Goal: Find specific page/section: Find specific page/section

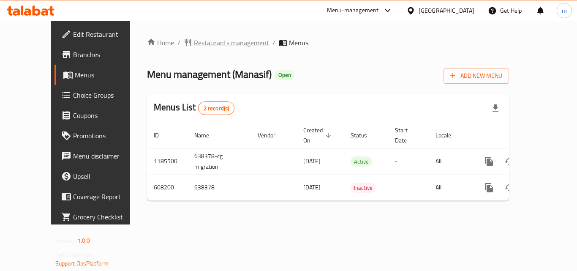
click at [194, 43] on span "Restaurants management" at bounding box center [231, 43] width 75 height 10
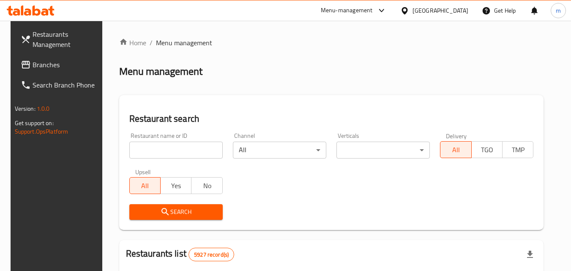
click at [170, 148] on input "search" at bounding box center [175, 150] width 93 height 17
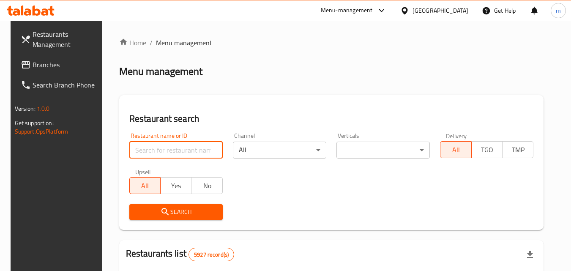
paste input "638378"
type input "638378"
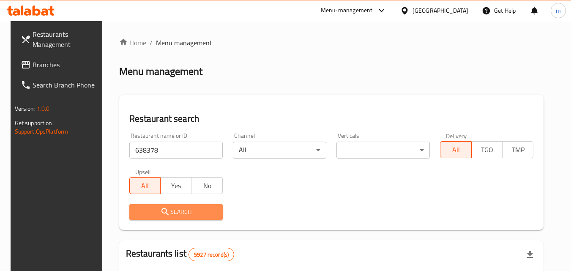
click at [163, 215] on icon "submit" at bounding box center [164, 211] width 7 height 7
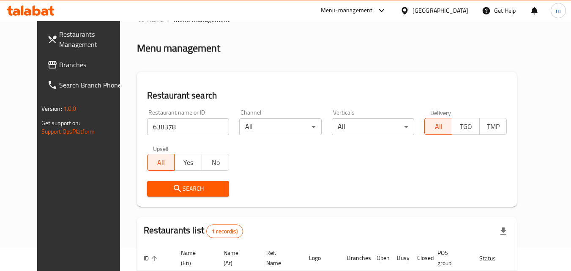
scroll to position [84, 0]
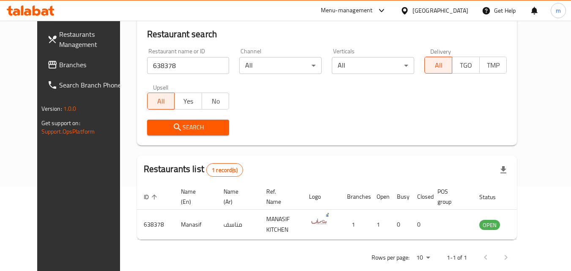
click at [464, 8] on div "[GEOGRAPHIC_DATA]" at bounding box center [440, 10] width 56 height 9
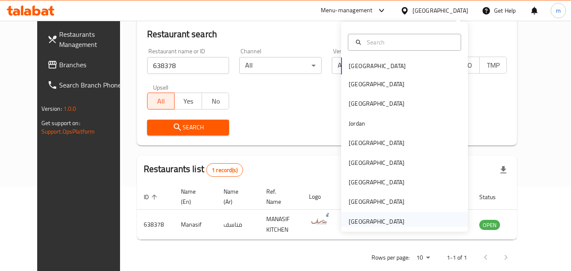
click at [379, 226] on div "[GEOGRAPHIC_DATA]" at bounding box center [376, 221] width 56 height 9
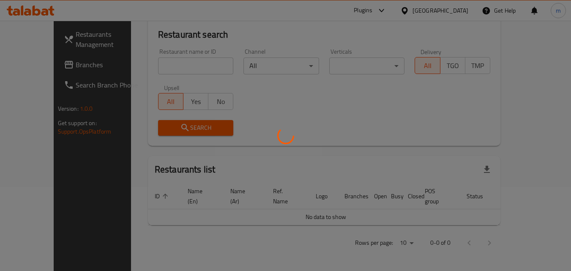
scroll to position [74, 0]
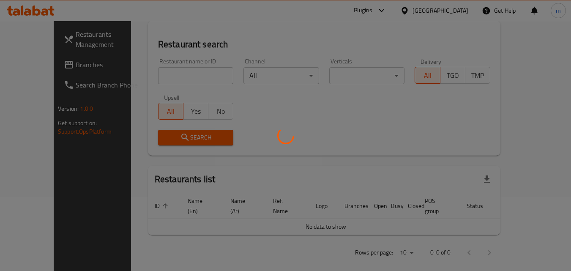
click at [35, 66] on div at bounding box center [285, 135] width 571 height 271
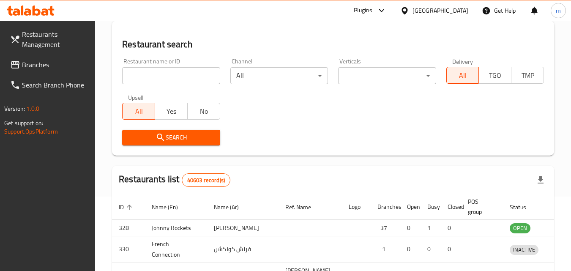
scroll to position [84, 0]
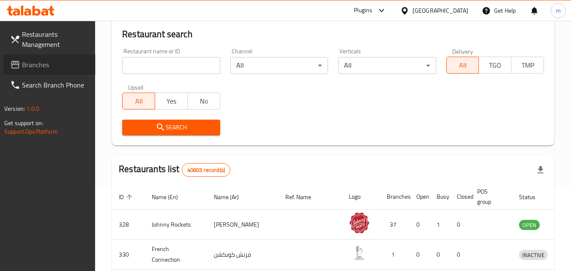
click at [35, 66] on span "Branches" at bounding box center [55, 65] width 67 height 10
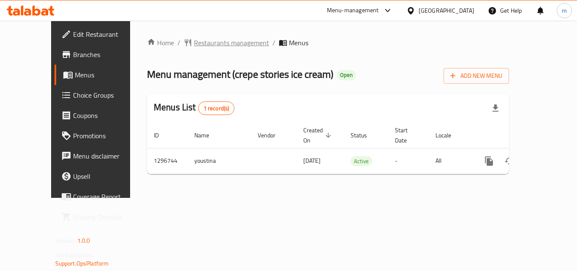
click at [195, 43] on span "Restaurants management" at bounding box center [231, 43] width 75 height 10
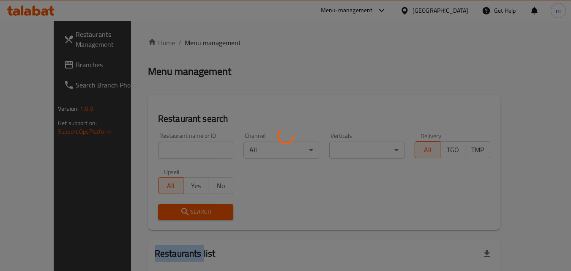
click at [195, 43] on div at bounding box center [285, 135] width 571 height 271
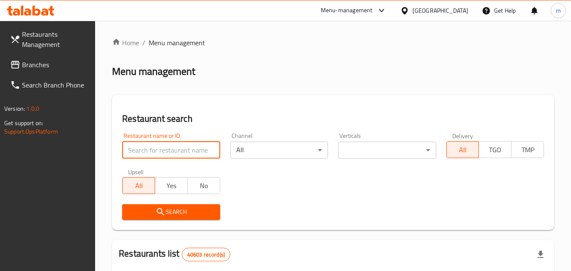
click at [168, 151] on input "search" at bounding box center [171, 150] width 98 height 17
paste input "699899"
type input "699899"
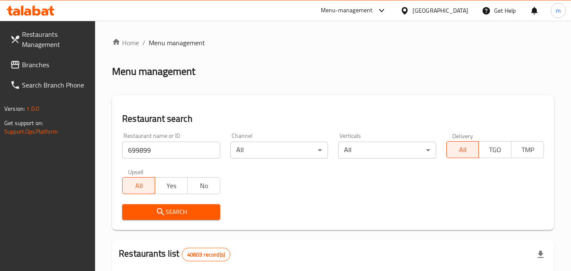
click at [167, 206] on button "Search" at bounding box center [171, 212] width 98 height 16
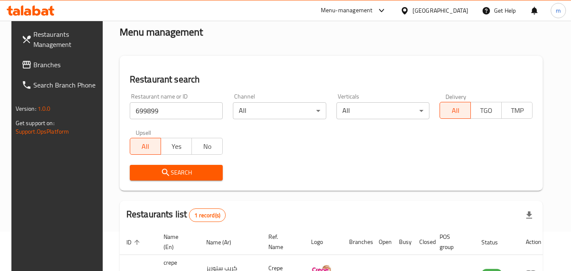
scroll to position [99, 0]
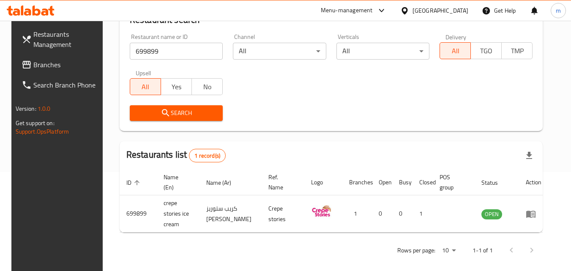
click at [429, 18] on div "[GEOGRAPHIC_DATA]" at bounding box center [434, 10] width 82 height 20
click at [429, 14] on div "[GEOGRAPHIC_DATA]" at bounding box center [440, 10] width 56 height 9
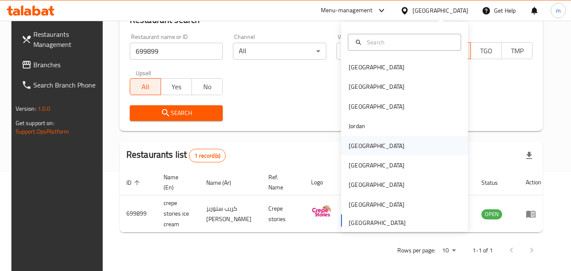
click at [349, 144] on div "[GEOGRAPHIC_DATA]" at bounding box center [376, 145] width 56 height 9
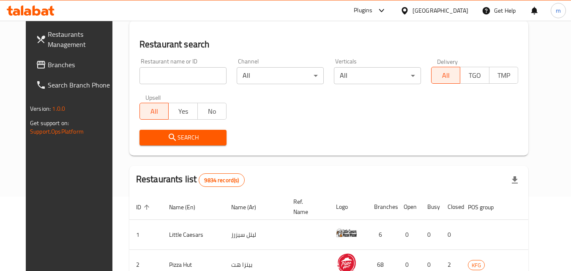
scroll to position [99, 0]
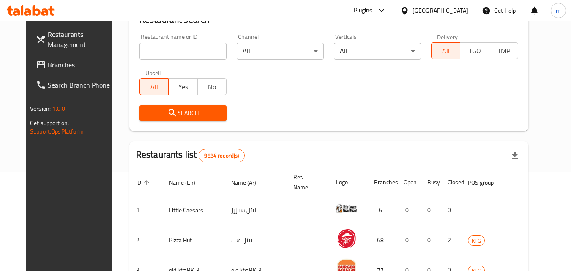
click at [49, 68] on span "Branches" at bounding box center [81, 65] width 67 height 10
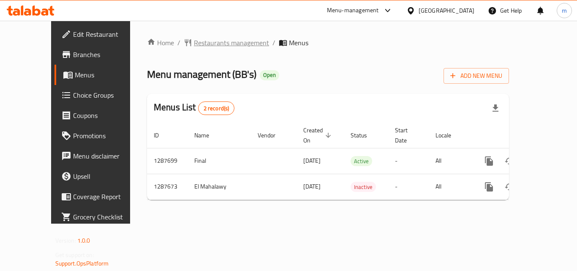
click at [210, 43] on span "Restaurants management" at bounding box center [231, 43] width 75 height 10
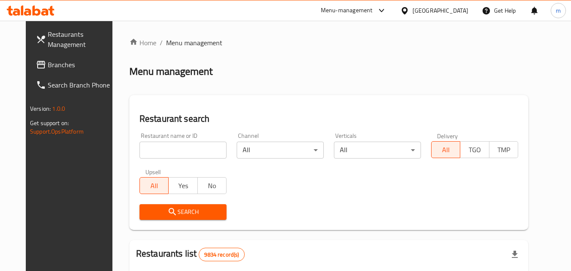
click at [170, 152] on input "search" at bounding box center [182, 150] width 87 height 17
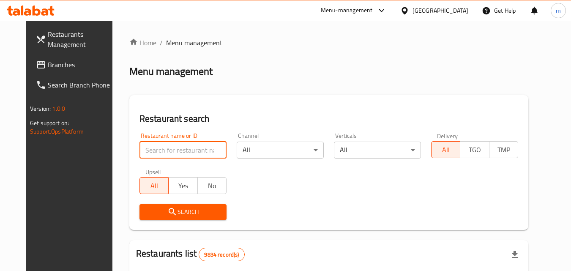
paste input "696829"
type input "696829"
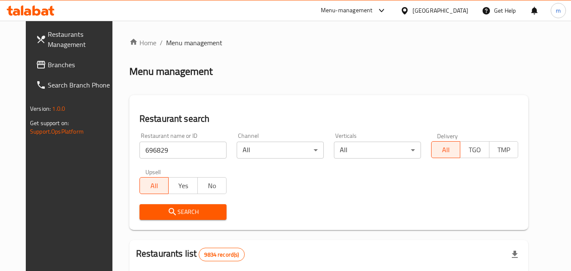
click at [153, 214] on span "Search" at bounding box center [182, 212] width 73 height 11
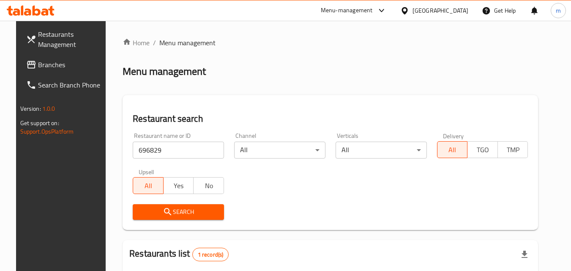
scroll to position [99, 0]
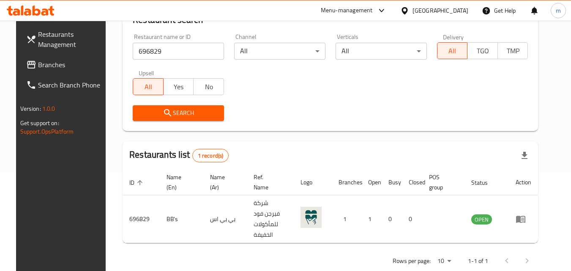
click at [463, 17] on div "[GEOGRAPHIC_DATA]" at bounding box center [434, 10] width 82 height 20
click at [462, 11] on div "[GEOGRAPHIC_DATA]" at bounding box center [440, 10] width 56 height 9
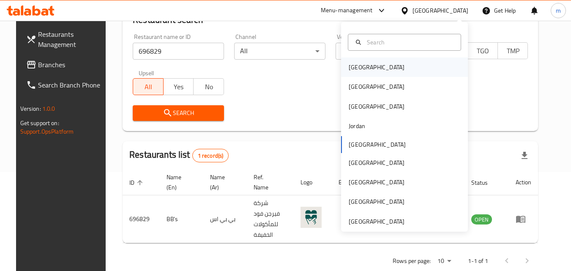
click at [425, 66] on div "[GEOGRAPHIC_DATA]" at bounding box center [404, 66] width 127 height 19
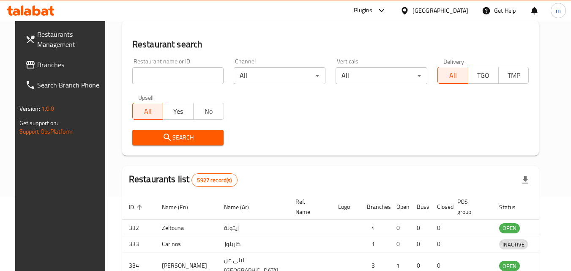
scroll to position [99, 0]
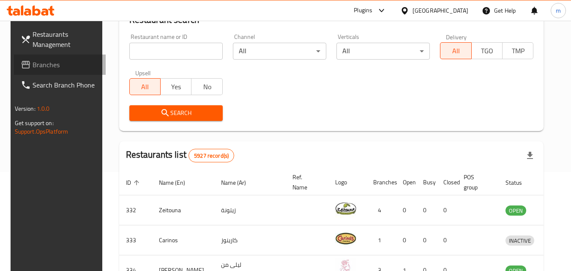
click at [33, 66] on span "Branches" at bounding box center [66, 65] width 67 height 10
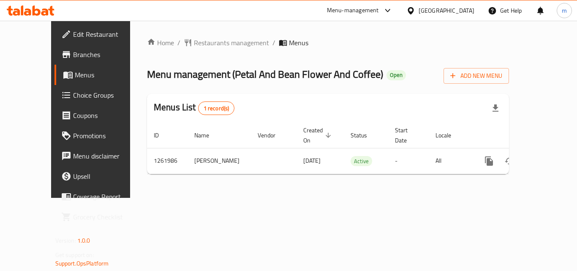
click at [194, 41] on span "Restaurants management" at bounding box center [231, 43] width 75 height 10
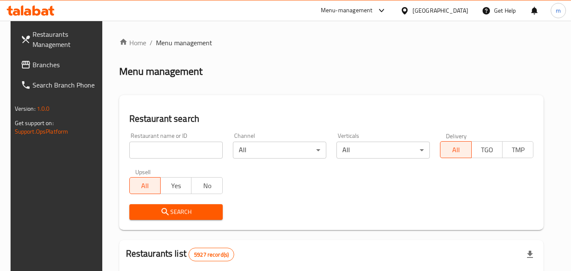
click at [160, 148] on input "search" at bounding box center [175, 150] width 93 height 17
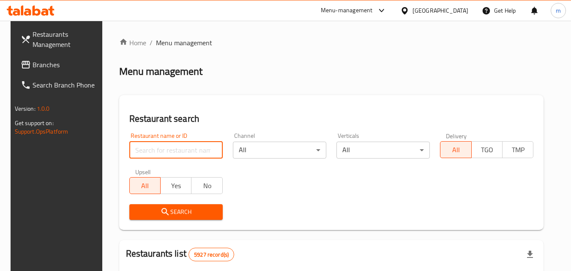
paste input "685400"
type input "685400"
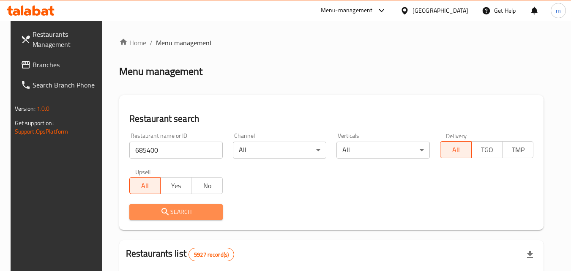
click at [160, 212] on icon "submit" at bounding box center [165, 212] width 10 height 10
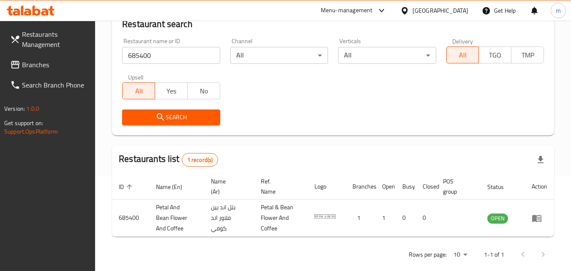
scroll to position [106, 0]
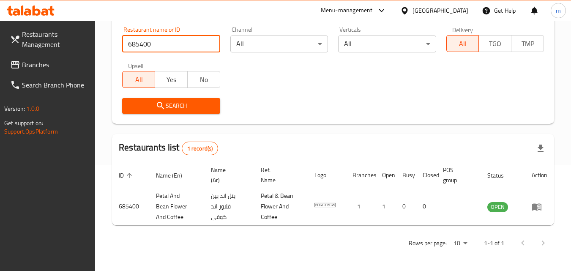
click at [210, 45] on input "685400" at bounding box center [171, 43] width 98 height 17
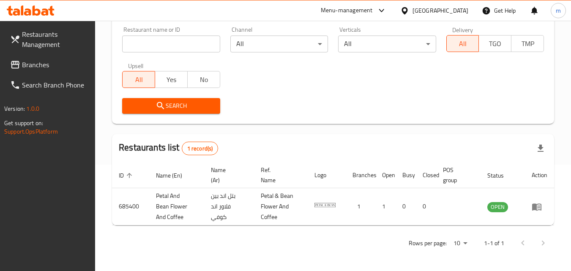
click at [452, 11] on div "[GEOGRAPHIC_DATA]" at bounding box center [440, 10] width 56 height 9
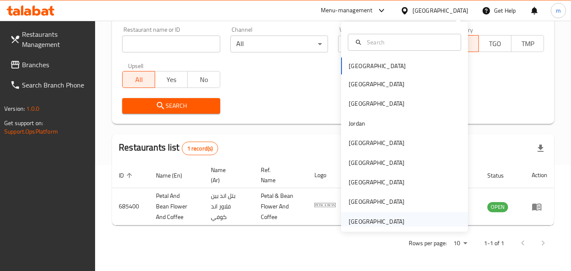
click at [365, 220] on div "[GEOGRAPHIC_DATA]" at bounding box center [376, 221] width 56 height 9
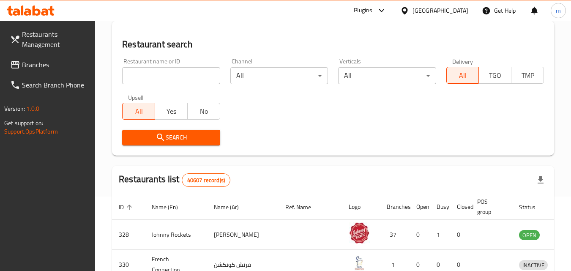
scroll to position [106, 0]
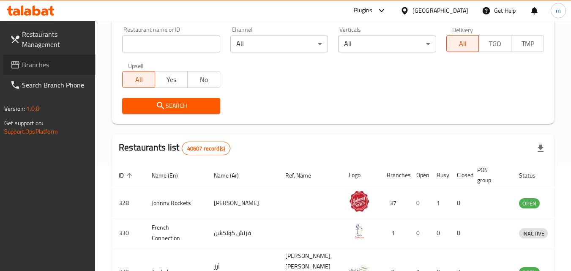
click at [32, 67] on span "Branches" at bounding box center [55, 65] width 67 height 10
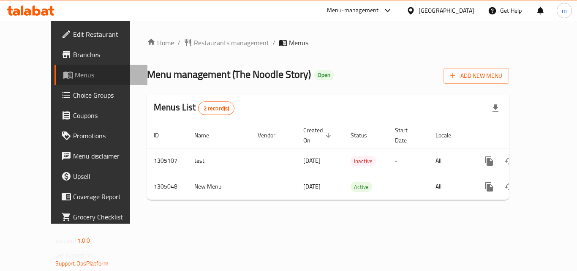
click at [75, 80] on span "Menus" at bounding box center [108, 75] width 66 height 10
click at [194, 46] on span "Restaurants management" at bounding box center [231, 43] width 75 height 10
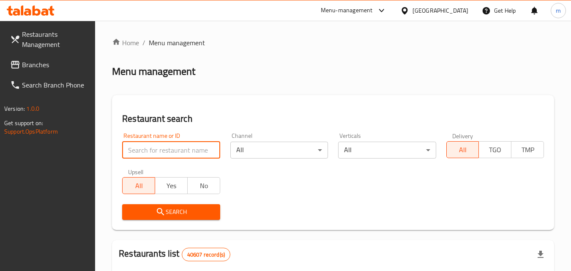
click at [161, 147] on input "search" at bounding box center [171, 150] width 98 height 17
paste input "703529"
type input "703529"
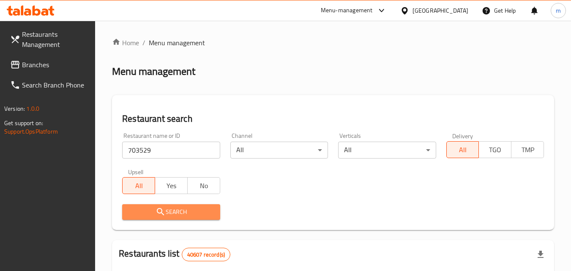
click at [161, 213] on icon "submit" at bounding box center [160, 212] width 10 height 10
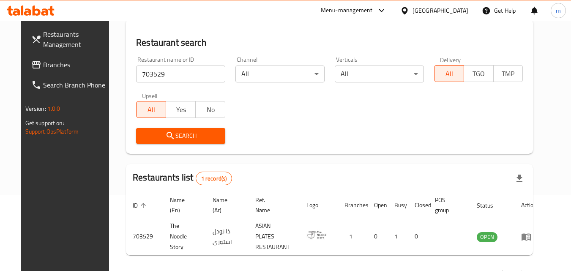
scroll to position [99, 0]
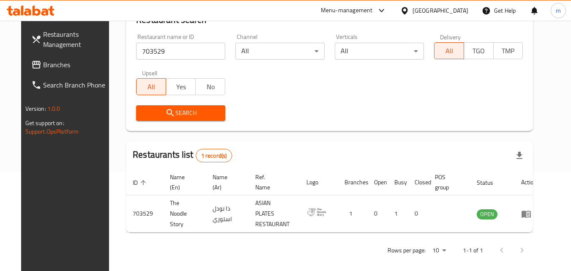
click at [464, 12] on div "United Arab Emirates" at bounding box center [440, 10] width 56 height 9
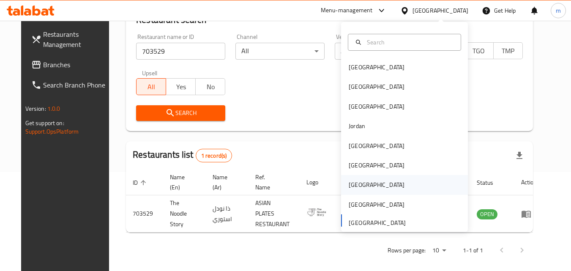
click at [350, 184] on div "[GEOGRAPHIC_DATA]" at bounding box center [376, 184] width 56 height 9
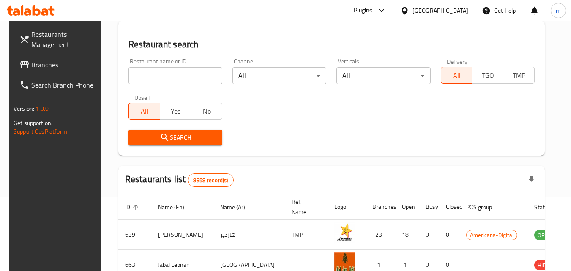
scroll to position [99, 0]
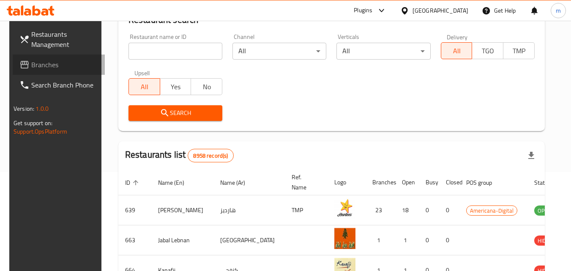
click at [33, 63] on span "Branches" at bounding box center [64, 65] width 67 height 10
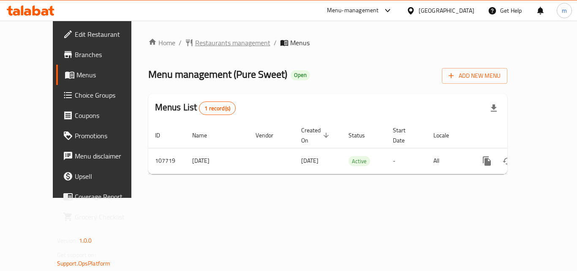
click at [195, 42] on span "Restaurants management" at bounding box center [232, 43] width 75 height 10
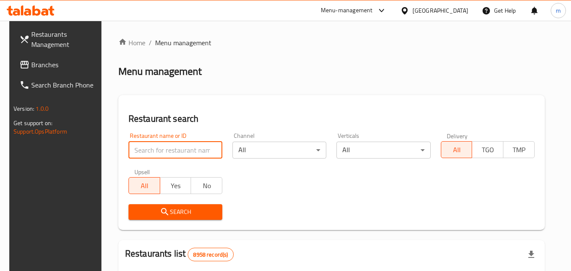
click at [161, 152] on input "search" at bounding box center [175, 150] width 94 height 17
paste input "603626"
type input "603626"
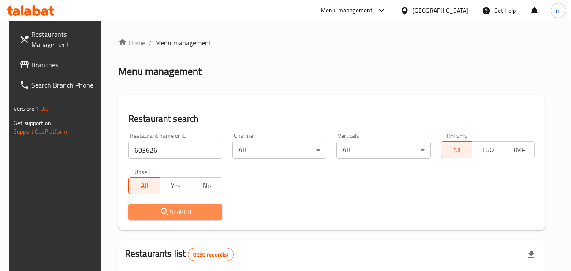
click at [160, 215] on icon "submit" at bounding box center [165, 212] width 10 height 10
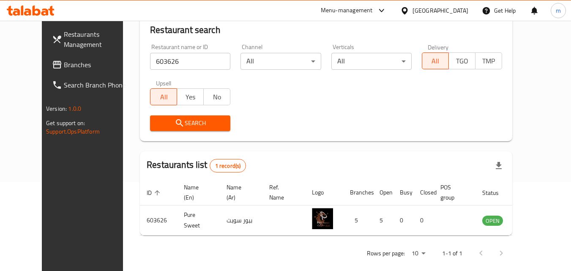
scroll to position [99, 0]
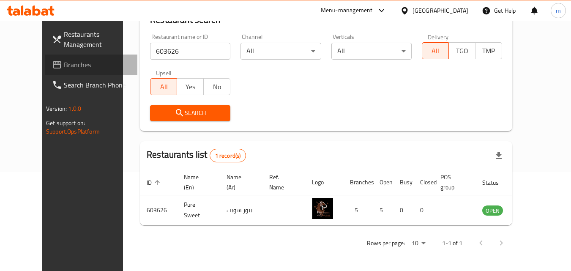
click at [69, 61] on span "Branches" at bounding box center [97, 65] width 67 height 10
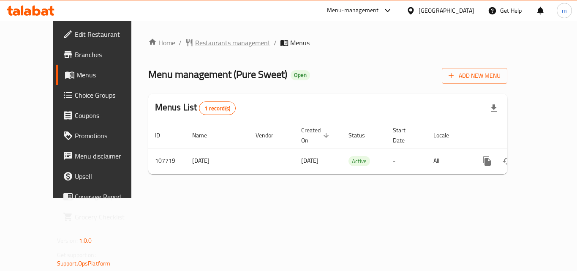
click at [195, 41] on span "Restaurants management" at bounding box center [232, 43] width 75 height 10
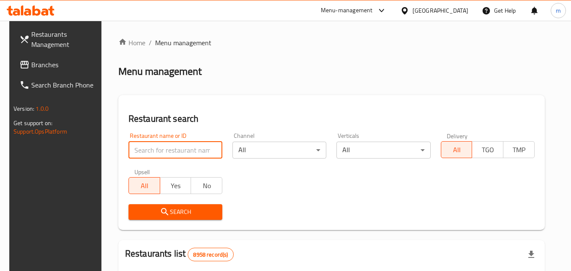
click at [146, 150] on input "search" at bounding box center [175, 150] width 94 height 17
paste input "603626"
type input "603626"
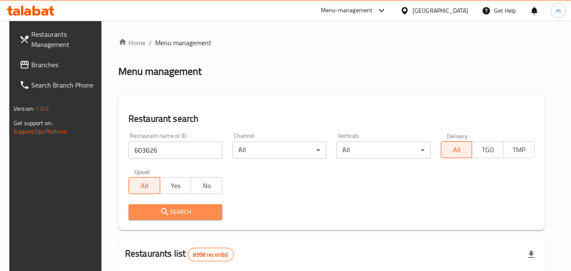
click at [142, 215] on span "Search" at bounding box center [175, 212] width 80 height 11
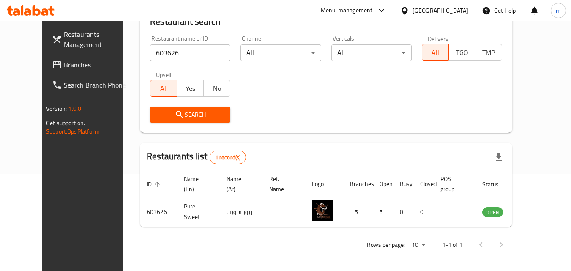
scroll to position [99, 0]
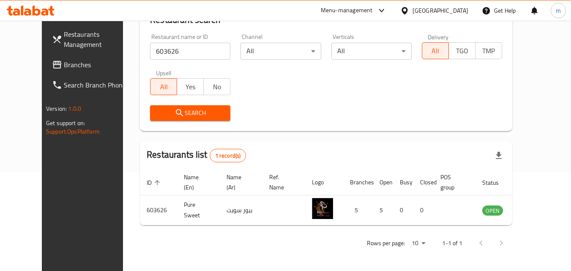
click at [466, 16] on div "Qatar" at bounding box center [434, 10] width 82 height 20
click at [461, 14] on div "Qatar" at bounding box center [440, 10] width 56 height 9
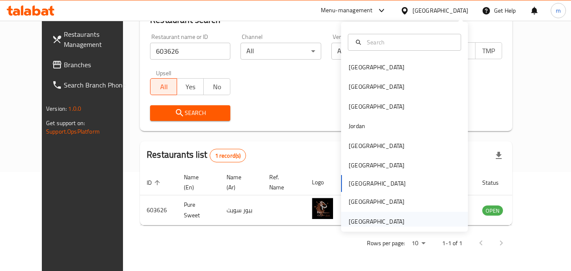
click at [366, 218] on div "United Arab Emirates" at bounding box center [376, 221] width 56 height 9
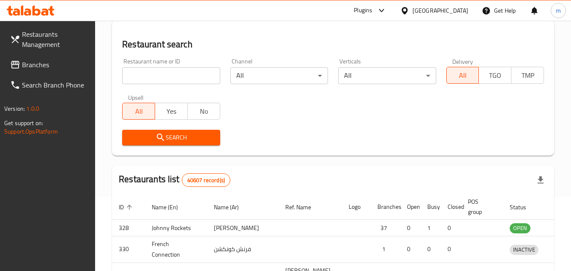
scroll to position [99, 0]
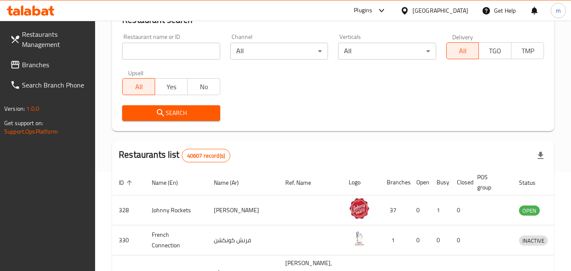
click at [29, 66] on span "Branches" at bounding box center [55, 65] width 67 height 10
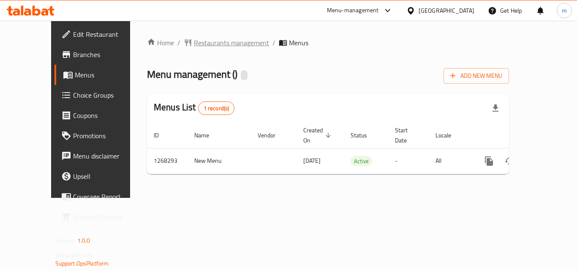
click at [194, 48] on span "Restaurants management" at bounding box center [231, 43] width 75 height 10
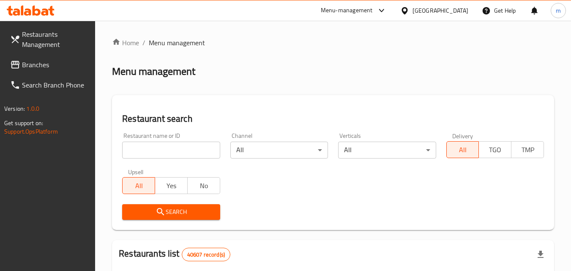
click at [149, 144] on input "search" at bounding box center [171, 150] width 98 height 17
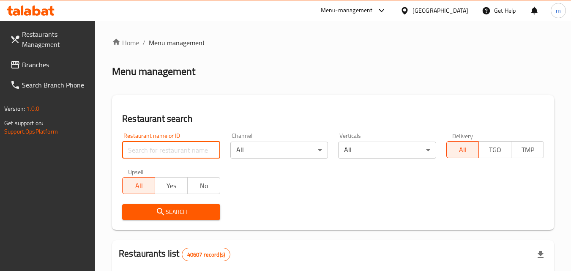
paste input "688045"
type input "688045"
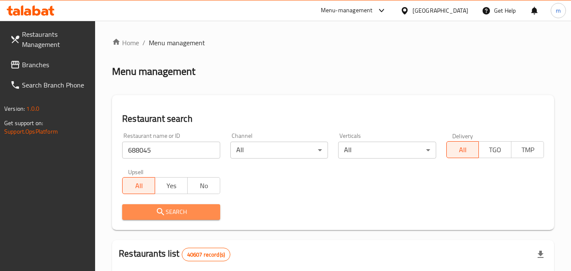
click at [157, 207] on icon "submit" at bounding box center [160, 212] width 10 height 10
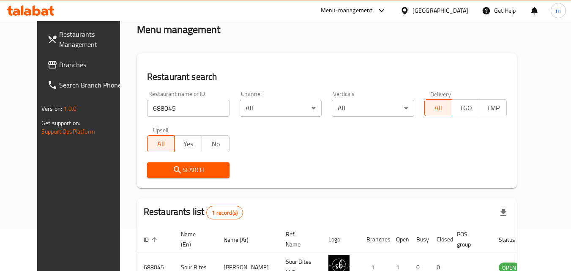
scroll to position [99, 0]
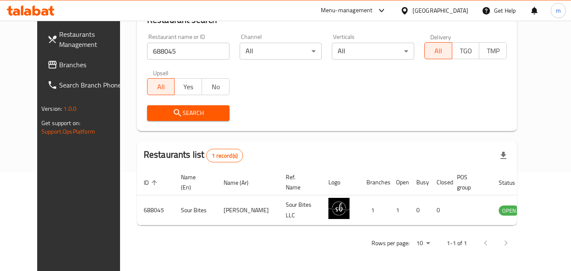
click at [416, 15] on div "[GEOGRAPHIC_DATA]" at bounding box center [440, 10] width 56 height 9
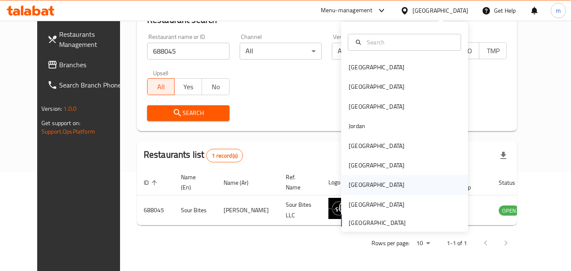
click at [357, 191] on div "[GEOGRAPHIC_DATA]" at bounding box center [376, 184] width 69 height 19
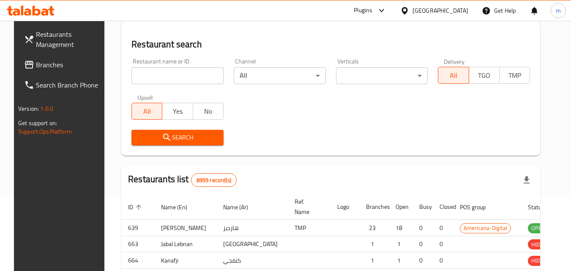
scroll to position [99, 0]
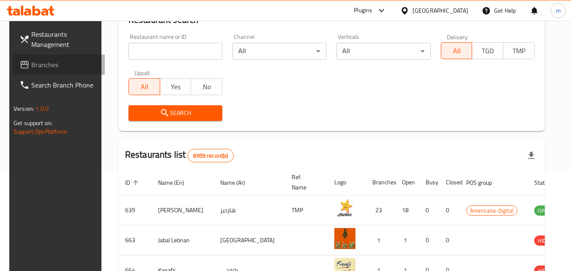
click at [48, 65] on span "Branches" at bounding box center [64, 65] width 67 height 10
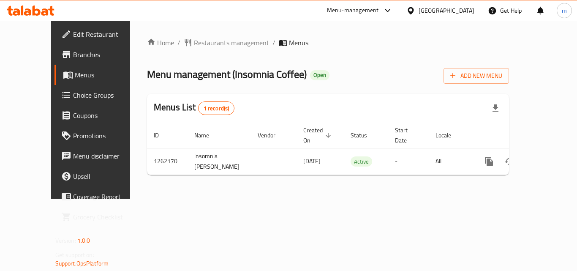
click at [194, 42] on span "Restaurants management" at bounding box center [231, 43] width 75 height 10
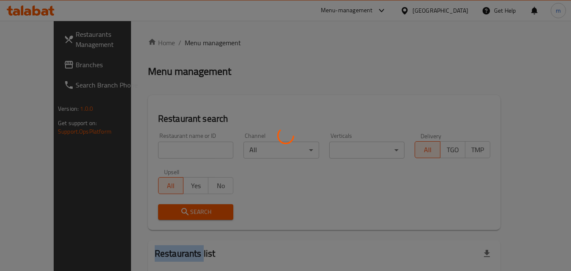
click at [188, 42] on div at bounding box center [285, 135] width 571 height 271
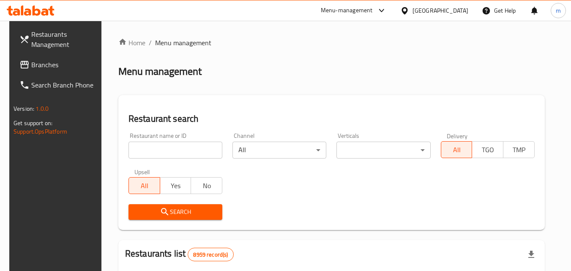
click at [158, 140] on div "Restaurant name or ID Restaurant name or ID" at bounding box center [175, 146] width 94 height 26
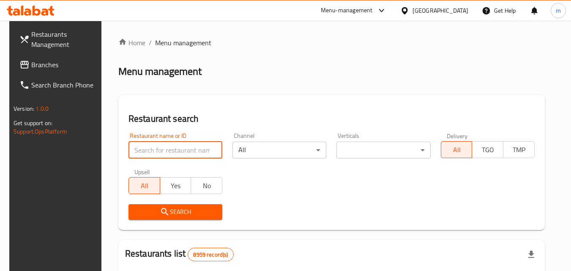
click at [160, 147] on input "search" at bounding box center [175, 150] width 94 height 17
paste input "685449"
type input "685449"
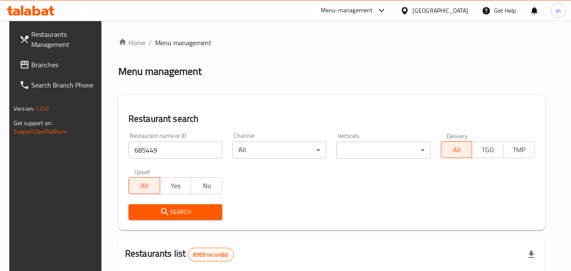
click at [175, 215] on span "Search" at bounding box center [175, 212] width 80 height 11
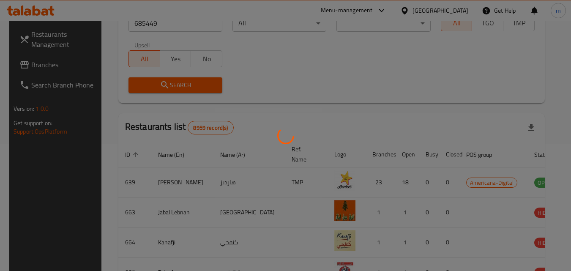
scroll to position [99, 0]
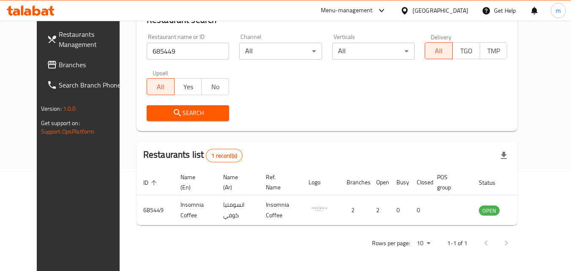
click at [412, 6] on div at bounding box center [406, 10] width 12 height 9
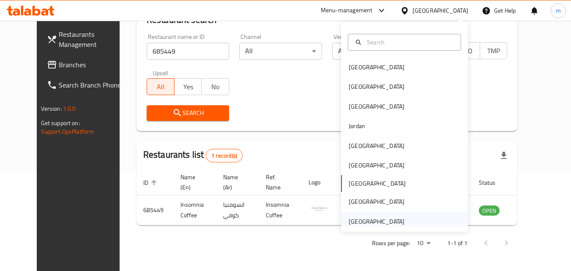
click at [355, 223] on div "[GEOGRAPHIC_DATA]" at bounding box center [376, 221] width 56 height 9
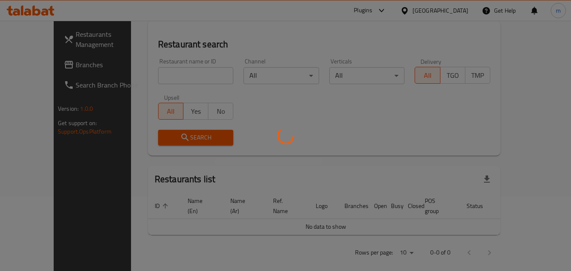
scroll to position [99, 0]
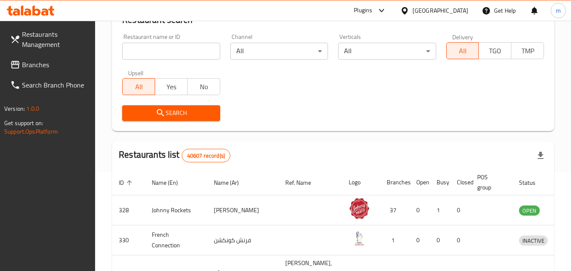
click at [44, 67] on span "Branches" at bounding box center [55, 65] width 67 height 10
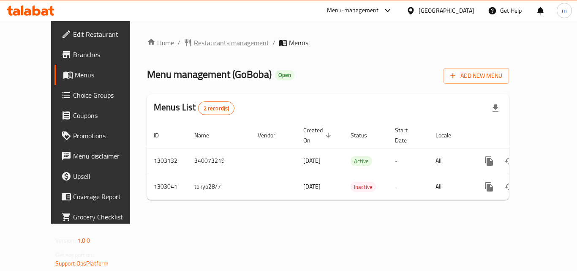
click at [198, 46] on span "Restaurants management" at bounding box center [231, 43] width 75 height 10
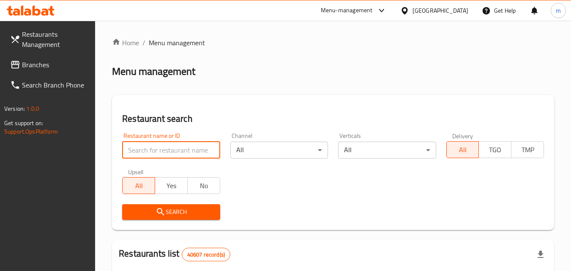
click at [185, 144] on input "search" at bounding box center [171, 150] width 98 height 17
paste input "702665"
type input "702665"
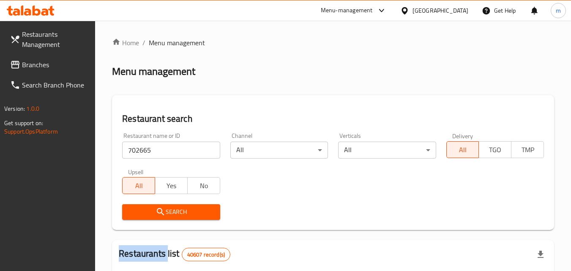
click at [185, 222] on div "Search" at bounding box center [171, 212] width 108 height 26
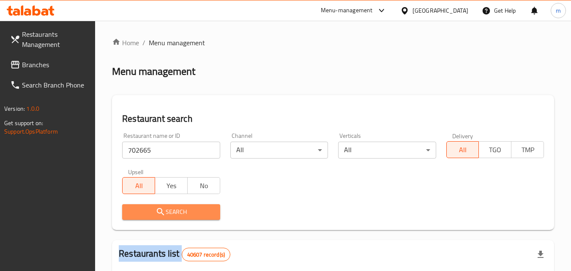
click at [186, 218] on button "Search" at bounding box center [171, 212] width 98 height 16
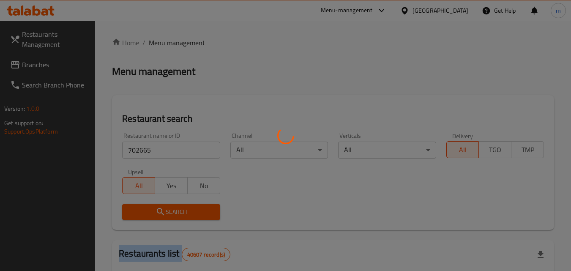
click at [186, 218] on div at bounding box center [285, 135] width 571 height 271
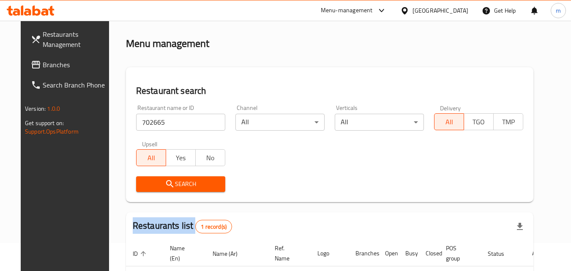
scroll to position [84, 0]
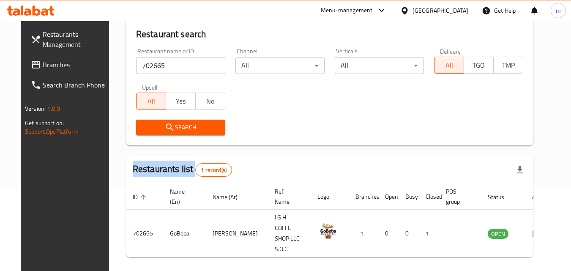
click at [82, 60] on span "Branches" at bounding box center [76, 65] width 67 height 10
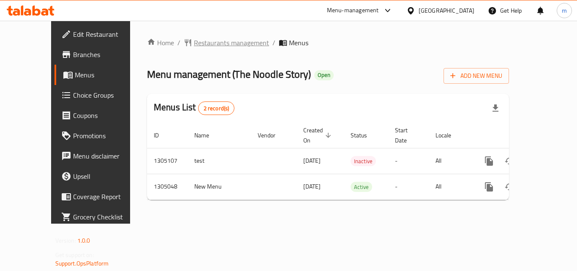
click at [203, 46] on span "Restaurants management" at bounding box center [231, 43] width 75 height 10
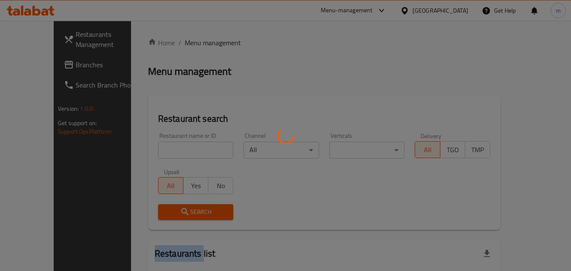
click at [203, 46] on div at bounding box center [285, 135] width 571 height 271
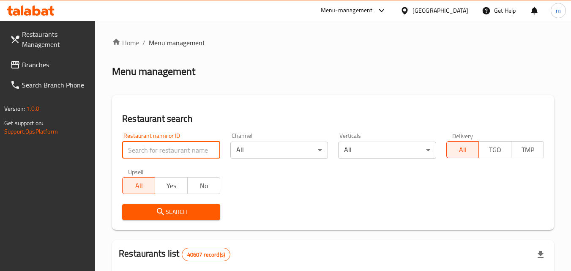
click at [154, 153] on input "search" at bounding box center [171, 150] width 98 height 17
paste input "703529"
type input "703529"
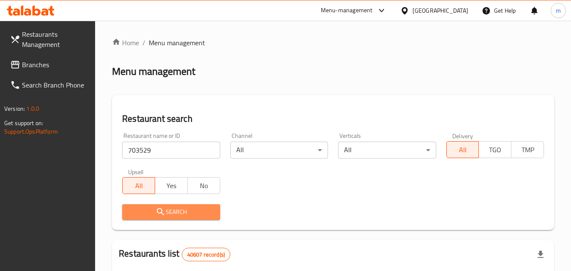
click at [161, 212] on icon "submit" at bounding box center [160, 211] width 7 height 7
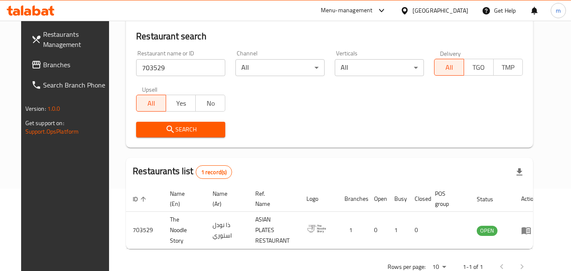
scroll to position [84, 0]
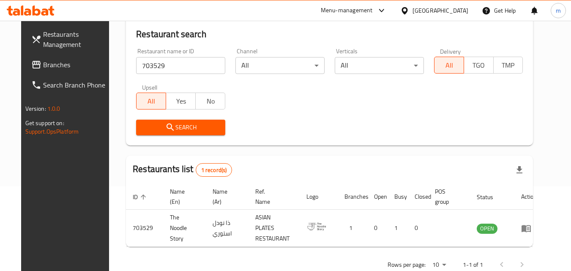
click at [436, 5] on div "United Arab Emirates" at bounding box center [434, 10] width 82 height 20
click at [442, 16] on div "United Arab Emirates" at bounding box center [434, 10] width 82 height 20
click at [434, 7] on div "United Arab Emirates" at bounding box center [440, 10] width 56 height 9
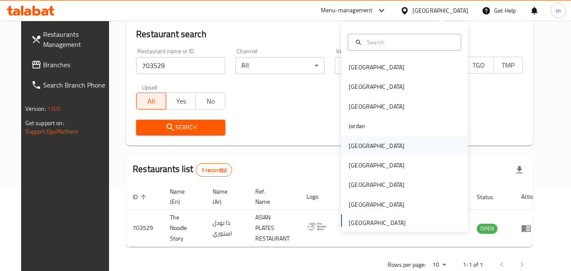
click at [359, 146] on div "[GEOGRAPHIC_DATA]" at bounding box center [376, 145] width 56 height 9
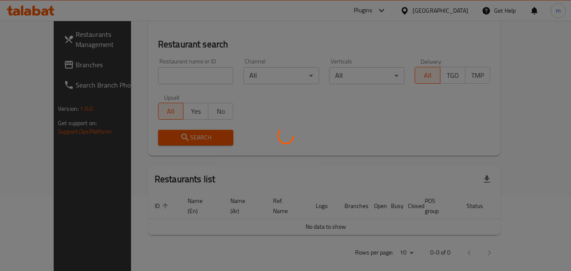
scroll to position [84, 0]
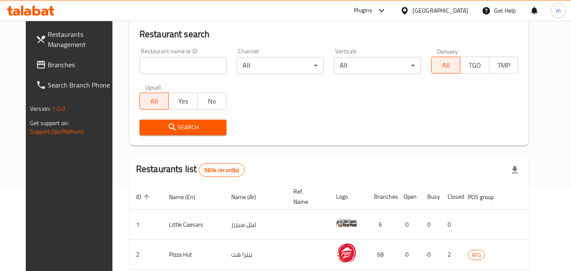
click at [48, 63] on span "Branches" at bounding box center [81, 65] width 67 height 10
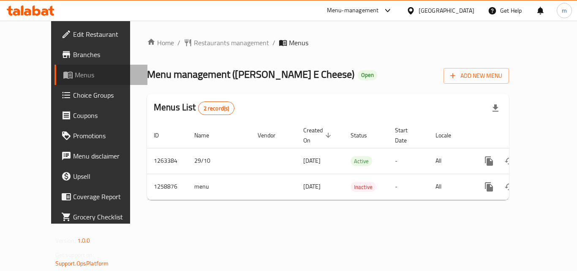
click at [75, 78] on span "Menus" at bounding box center [108, 75] width 66 height 10
click at [194, 42] on span "Restaurants management" at bounding box center [231, 43] width 75 height 10
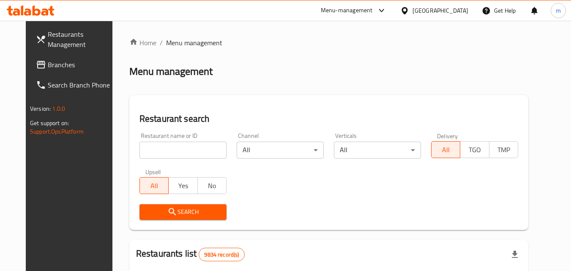
click at [167, 150] on input "search" at bounding box center [182, 150] width 87 height 17
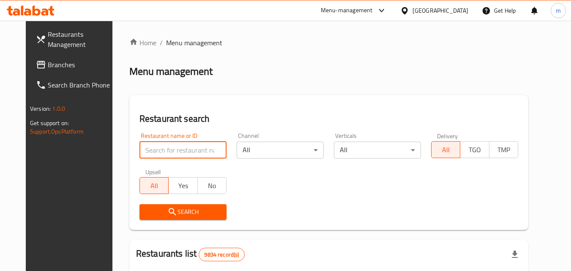
paste input "741487"
type input "741487"
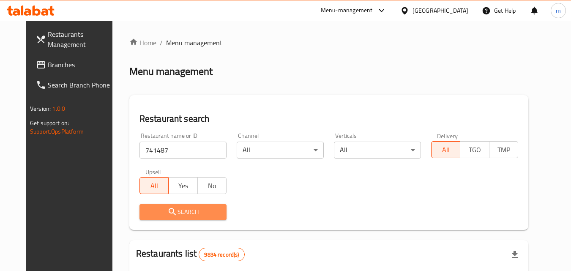
click at [167, 210] on icon "submit" at bounding box center [172, 212] width 10 height 10
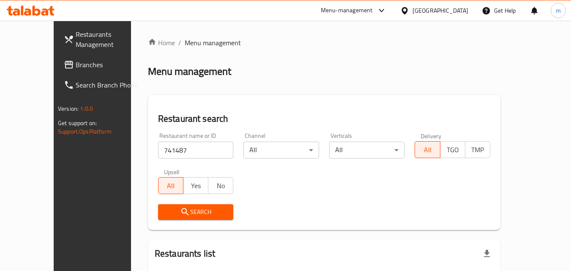
click at [173, 219] on button "Search" at bounding box center [196, 212] width 76 height 16
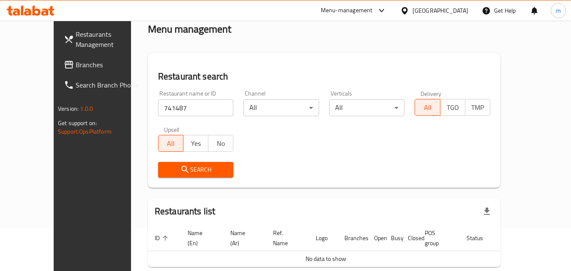
scroll to position [74, 0]
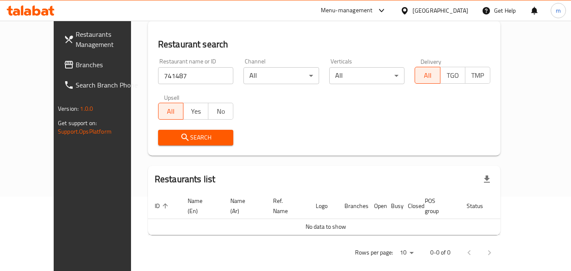
click at [189, 143] on button "Search" at bounding box center [196, 138] width 76 height 16
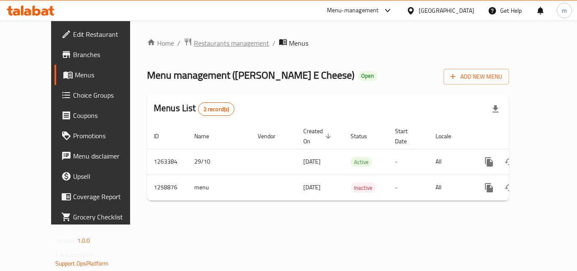
click at [202, 42] on span "Restaurants management" at bounding box center [231, 43] width 75 height 10
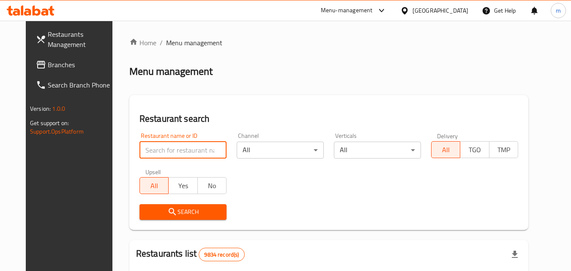
click at [199, 155] on input "search" at bounding box center [182, 150] width 87 height 17
paste input "684200"
type input "684200"
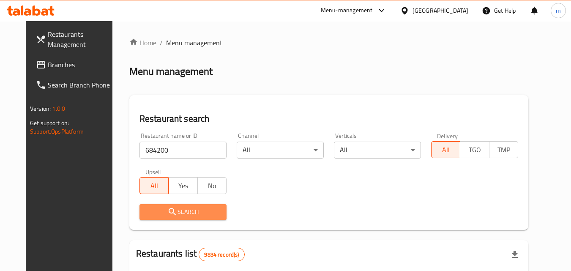
click at [180, 212] on span "Search" at bounding box center [182, 212] width 73 height 11
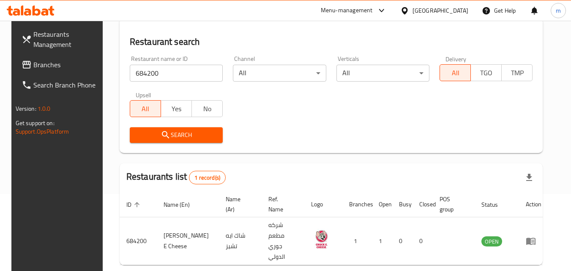
scroll to position [84, 0]
